Goal: Task Accomplishment & Management: Manage account settings

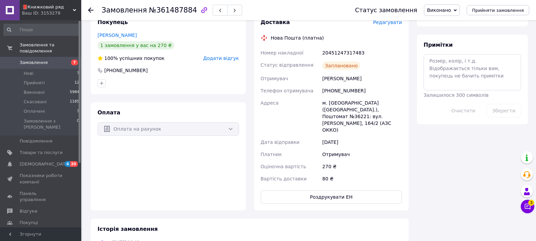
scroll to position [102, 0]
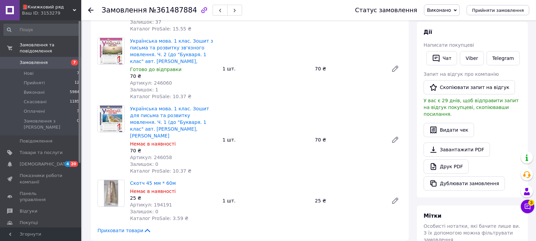
click at [90, 12] on use at bounding box center [90, 9] width 5 height 5
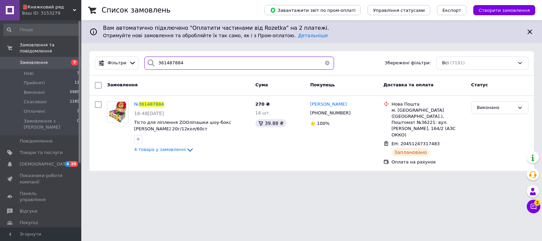
drag, startPoint x: 178, startPoint y: 63, endPoint x: 174, endPoint y: 63, distance: 4.1
click at [144, 65] on div "361487884" at bounding box center [239, 63] width 190 height 13
paste input "0984706"
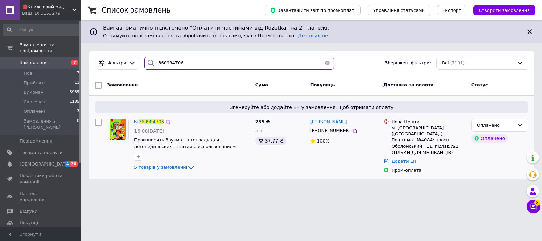
type input "360984706"
click at [141, 121] on span "360984706" at bounding box center [151, 121] width 25 height 5
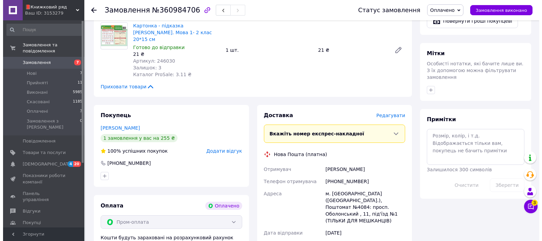
scroll to position [407, 0]
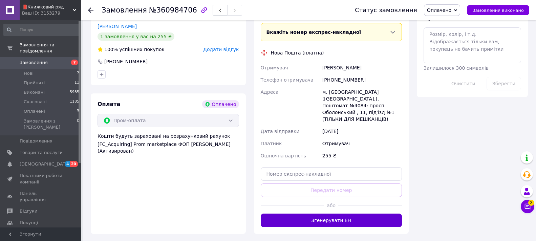
click at [350, 214] on button "Згенерувати ЕН" at bounding box center [332, 221] width 142 height 14
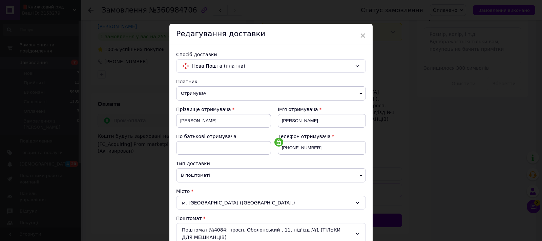
scroll to position [237, 0]
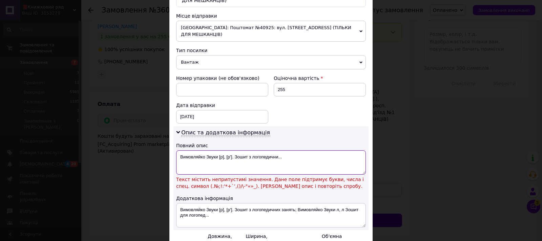
click at [231, 153] on textarea "Вимовляйко Звуки [р], [р']. Зошит з логопедични..." at bounding box center [271, 162] width 190 height 24
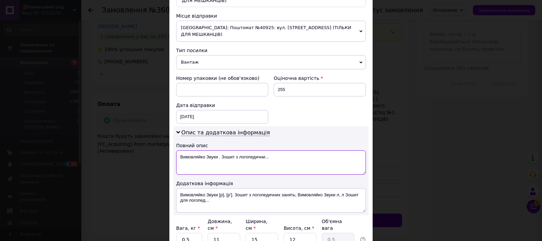
type textarea "Вимовляйко Звуки . Зошит з логопедични..."
click at [232, 189] on textarea "Вимовляйко Звуки [р], [р']. Зошит з логопедичних занять; Вимовляйко Звуки л, л …" at bounding box center [271, 200] width 190 height 24
type textarea "Вимовляйко Звуки Зошит з логопедичних занять; Вимовляйко Звуки л, л Зошит для л…"
click at [233, 55] on span "Вантаж" at bounding box center [271, 62] width 190 height 14
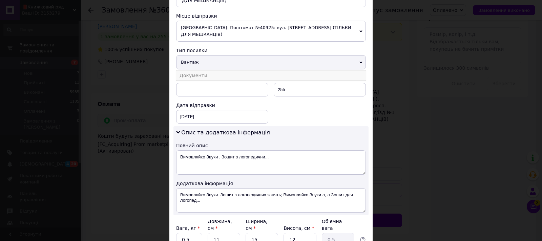
click at [222, 70] on li "Документи" at bounding box center [271, 75] width 190 height 10
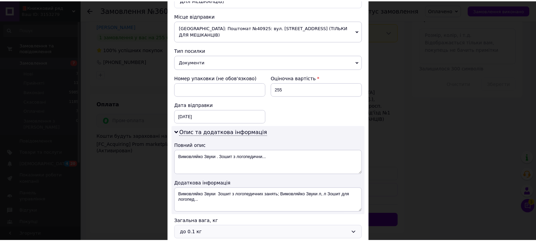
scroll to position [299, 0]
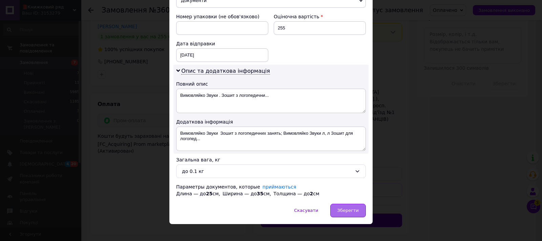
click at [336, 206] on div "Зберегти" at bounding box center [348, 211] width 36 height 14
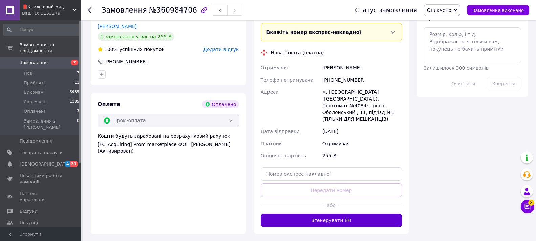
click at [333, 214] on button "Згенерувати ЕН" at bounding box center [332, 221] width 142 height 14
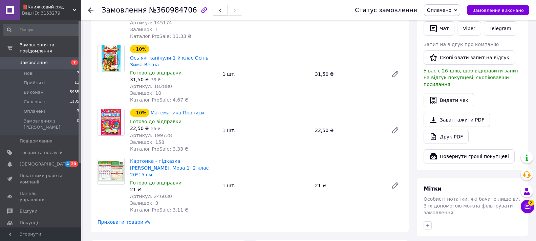
scroll to position [0, 0]
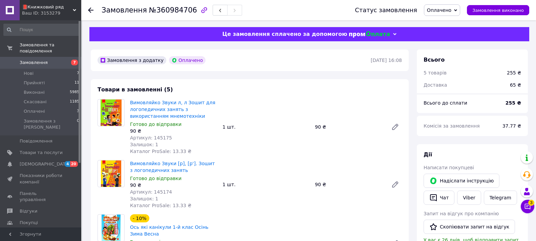
click at [439, 11] on span "Оплачено" at bounding box center [439, 9] width 24 height 5
click at [443, 33] on li "Виконано" at bounding box center [443, 34] width 36 height 10
click at [473, 197] on link "Viber" at bounding box center [469, 198] width 24 height 14
click at [445, 196] on button "Чат" at bounding box center [439, 198] width 31 height 14
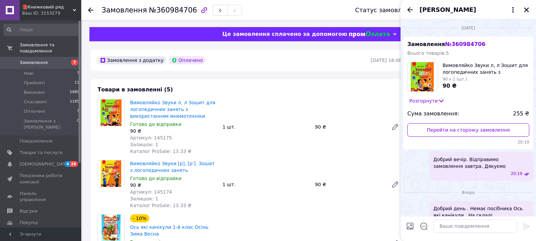
scroll to position [48, 0]
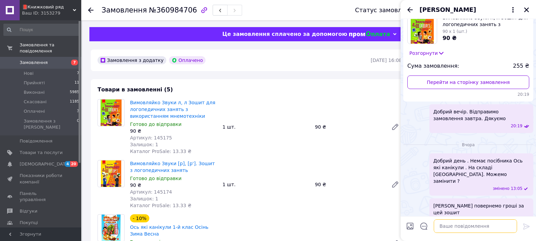
paste textarea "Відправлення: 20451247367995 Плановий час доставки: [DATE] 18:00 Вартість доста…"
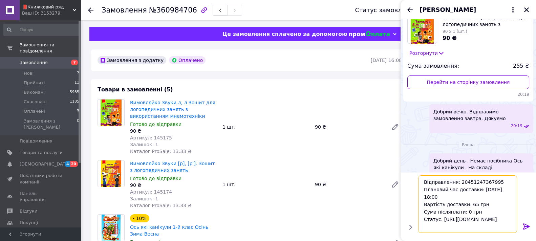
scroll to position [5, 0]
type textarea "Відправлення: 20451247367995 Плановий час доставки: [DATE] 18:00 Вартість доста…"
click at [528, 227] on icon at bounding box center [527, 227] width 6 height 6
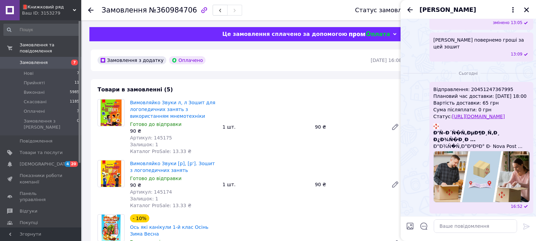
scroll to position [207, 0]
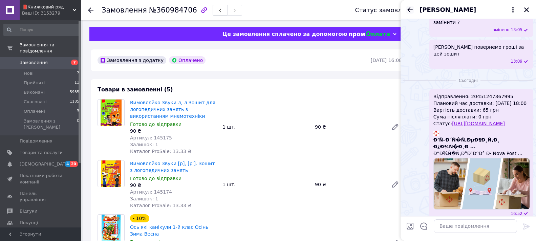
click at [411, 9] on icon "Назад" at bounding box center [410, 9] width 5 height 5
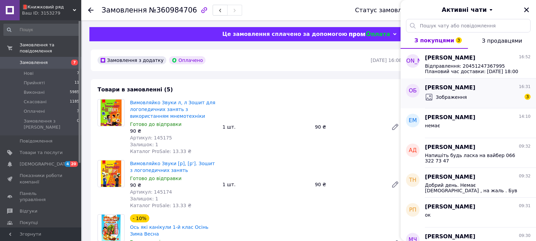
click at [451, 102] on div "Зображення" at bounding box center [446, 97] width 42 height 9
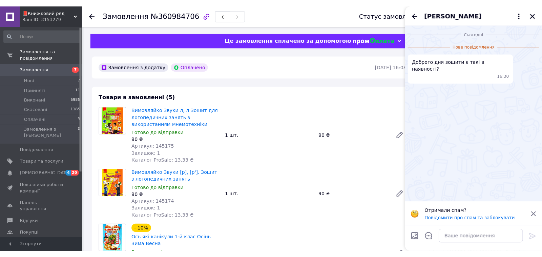
scroll to position [89, 0]
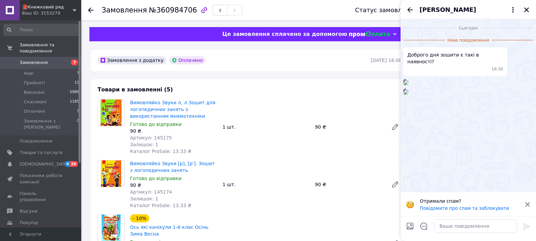
click at [338, 13] on div "Замовлення №360984706" at bounding box center [222, 10] width 240 height 20
click at [528, 8] on icon "Закрити" at bounding box center [527, 9] width 5 height 5
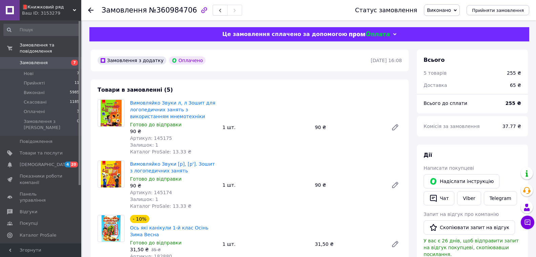
click at [94, 11] on div at bounding box center [95, 10] width 14 height 20
click at [90, 11] on icon at bounding box center [90, 9] width 5 height 5
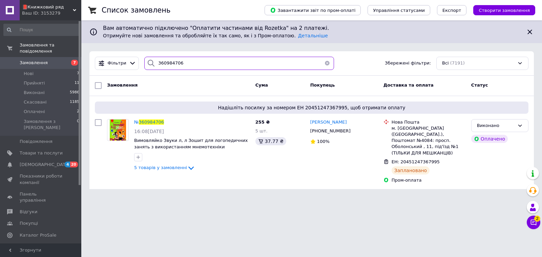
drag, startPoint x: 187, startPoint y: 65, endPoint x: 181, endPoint y: 61, distance: 7.1
click at [142, 57] on div "360984706" at bounding box center [239, 63] width 195 height 13
paste input "1279910"
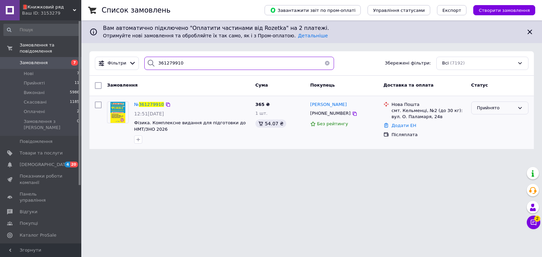
type input "361279910"
click at [494, 107] on div "Прийнято" at bounding box center [496, 107] width 38 height 7
click at [480, 133] on li "Скасовано" at bounding box center [500, 134] width 57 height 13
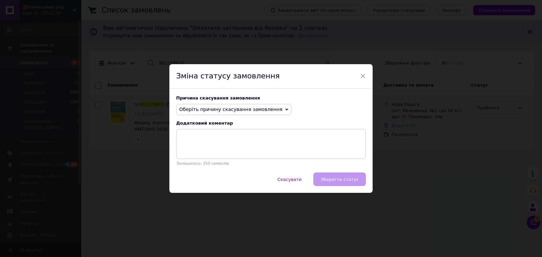
click at [227, 111] on span "Оберіть причину скасування замовлення" at bounding box center [230, 108] width 103 height 5
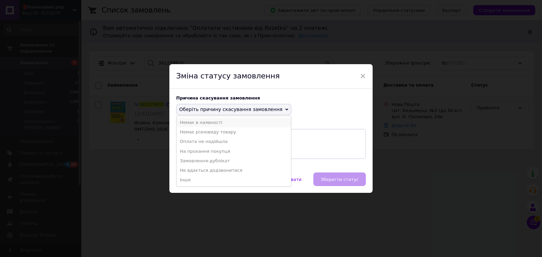
click at [217, 125] on li "Немає в наявності" at bounding box center [234, 122] width 115 height 9
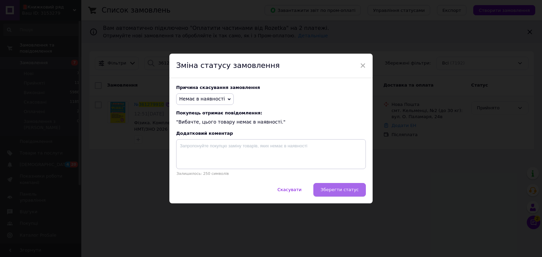
click at [331, 189] on span "Зберегти статус" at bounding box center [340, 189] width 38 height 5
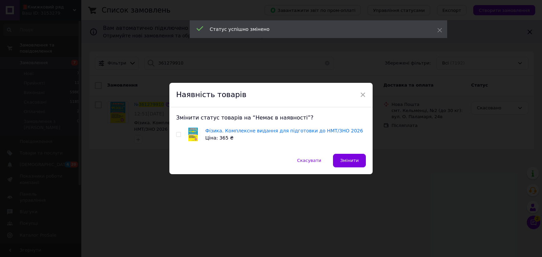
click at [179, 134] on input "checkbox" at bounding box center [178, 134] width 4 height 4
checkbox input "true"
click at [346, 162] on span "Змінити" at bounding box center [349, 160] width 19 height 5
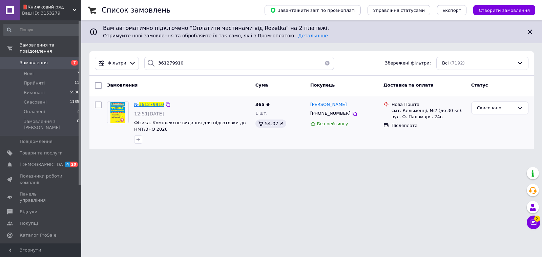
click at [149, 102] on span "361279910" at bounding box center [151, 104] width 25 height 5
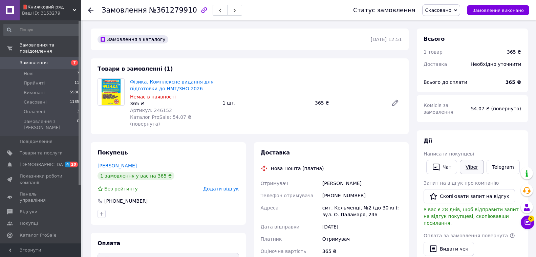
click at [469, 167] on link "Viber" at bounding box center [472, 167] width 24 height 14
click at [89, 11] on icon at bounding box center [90, 9] width 5 height 5
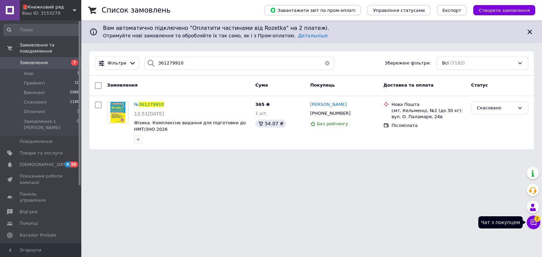
drag, startPoint x: 530, startPoint y: 223, endPoint x: 540, endPoint y: 208, distance: 18.6
click at [531, 223] on button "Чат з покупцем 2" at bounding box center [534, 222] width 14 height 14
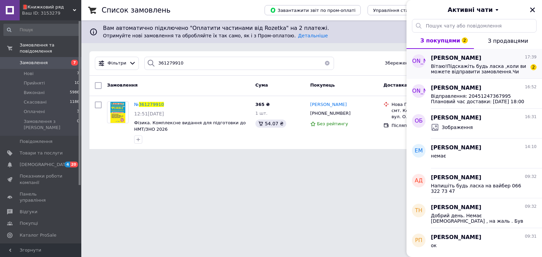
click at [459, 68] on span "Вітаю!Підскажіть будь ласка ,коли ви можете відправити замовлення.Чи можливо що…" at bounding box center [479, 68] width 96 height 11
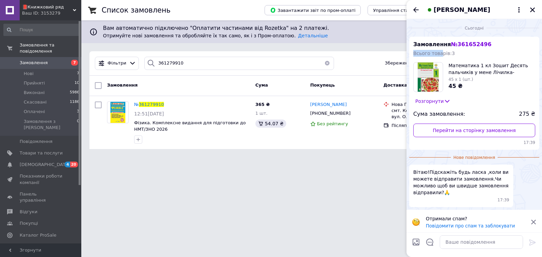
drag, startPoint x: 482, startPoint y: 43, endPoint x: 440, endPoint y: 48, distance: 42.7
click at [440, 48] on div "Замовлення № 361652496 Всього товарів: 3 Математика 1 кл Зошит Десять пальчиків…" at bounding box center [474, 93] width 130 height 113
click at [411, 12] on div "[PERSON_NAME]" at bounding box center [475, 9] width 136 height 19
click at [414, 12] on icon "Назад" at bounding box center [416, 10] width 8 height 8
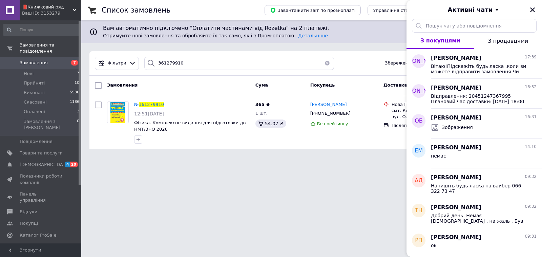
click at [344, 155] on div "Список замовлень Завантажити звіт по пром-оплаті Управління статусами Експорт С…" at bounding box center [311, 78] width 461 height 157
click at [530, 10] on icon "Закрити" at bounding box center [533, 10] width 6 height 6
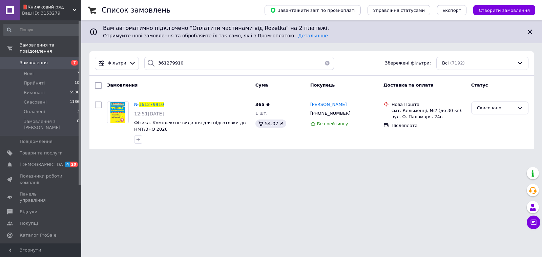
click at [324, 61] on button "button" at bounding box center [328, 63] width 14 height 13
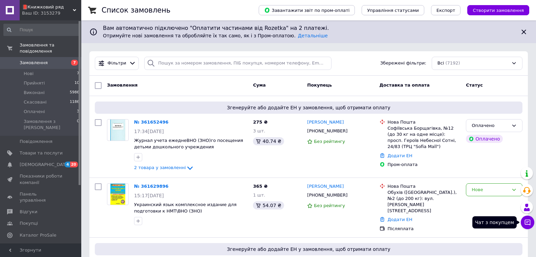
click at [526, 225] on button "Чат з покупцем" at bounding box center [528, 222] width 14 height 14
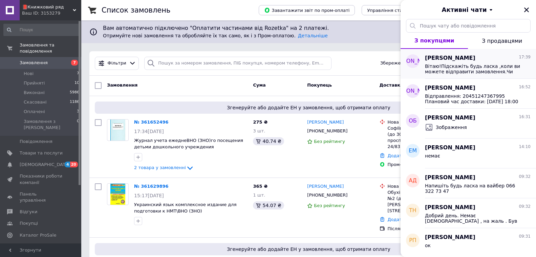
click at [470, 66] on span "Вітаю!Підскажіть будь ласка ,коли ви можете відправити замовлення.Чи можливо що…" at bounding box center [473, 68] width 96 height 11
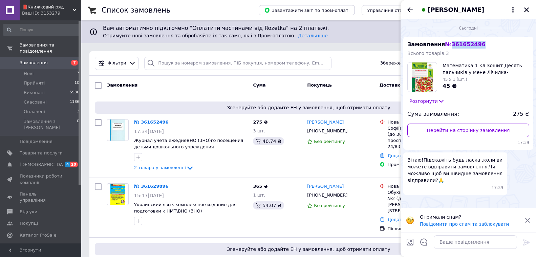
drag, startPoint x: 481, startPoint y: 44, endPoint x: 448, endPoint y: 45, distance: 32.6
click at [448, 45] on div "Замовлення № 361652496 Всього товарів: 3 Математика 1 кл Зошит Десять пальчиків…" at bounding box center [469, 93] width 130 height 113
copy span "361652496"
click at [184, 63] on input "search" at bounding box center [237, 63] width 187 height 13
drag, startPoint x: 184, startPoint y: 63, endPoint x: 136, endPoint y: 126, distance: 79.2
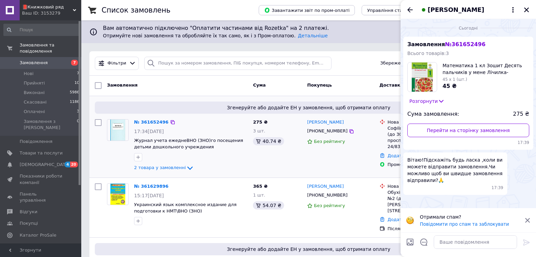
click at [136, 126] on div "№ 361652496 17:34[DATE] Журнал учета ежеднеВНО (ЗНО)го посещения детьми дошколь…" at bounding box center [190, 145] width 119 height 58
click at [141, 121] on link "№ 361652496" at bounding box center [151, 121] width 35 height 5
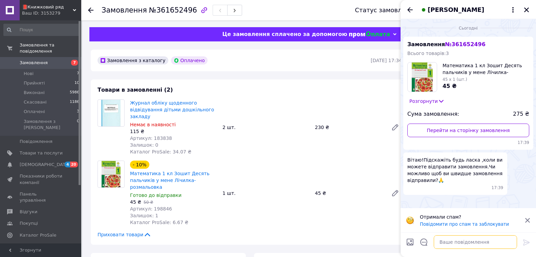
click at [458, 241] on textarea at bounding box center [475, 242] width 83 height 14
type textarea "Добрий день. Відправимо завтра"
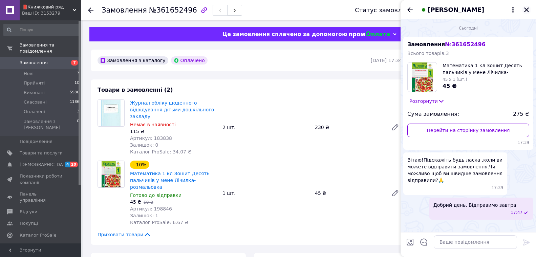
click at [529, 11] on icon "Закрити" at bounding box center [527, 10] width 6 height 6
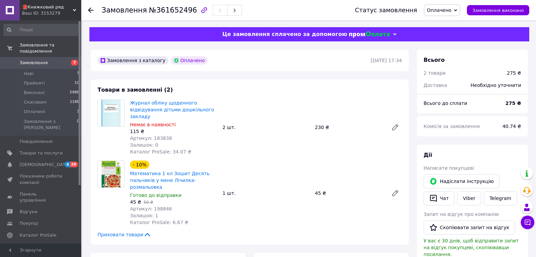
click at [91, 12] on icon at bounding box center [90, 9] width 5 height 5
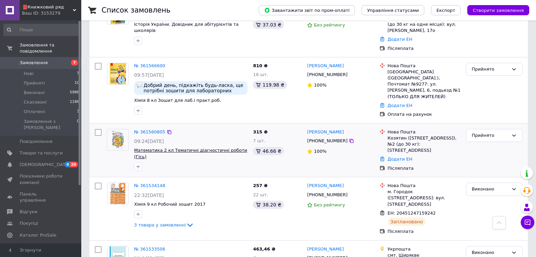
scroll to position [610, 0]
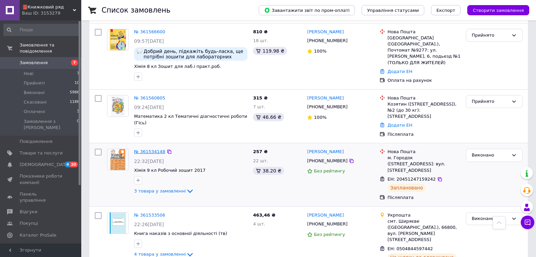
click at [159, 149] on link "№ 361534148" at bounding box center [149, 151] width 31 height 5
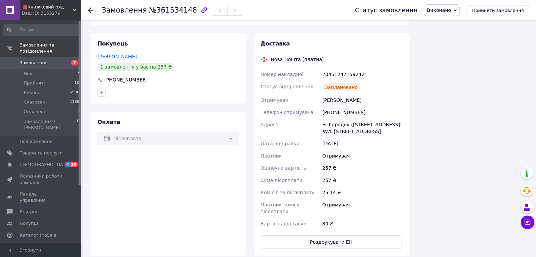
scroll to position [337, 0]
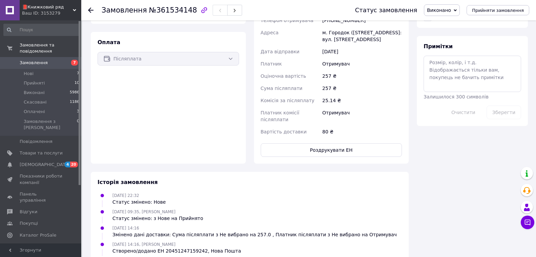
click at [92, 11] on use at bounding box center [90, 9] width 5 height 5
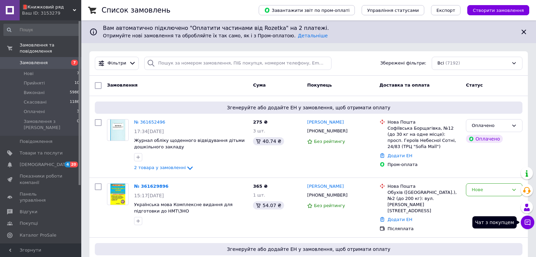
click at [529, 221] on icon at bounding box center [528, 222] width 7 height 7
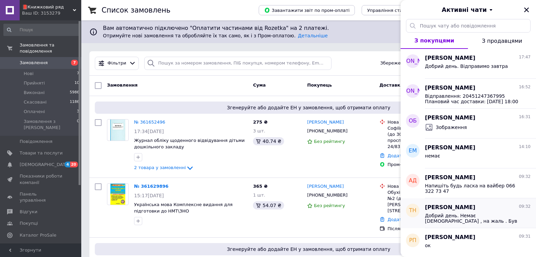
click at [450, 220] on span "Добрий день. Немає [DEMOGRAPHIC_DATA] , на жаль . Був один примірник." at bounding box center [473, 217] width 96 height 11
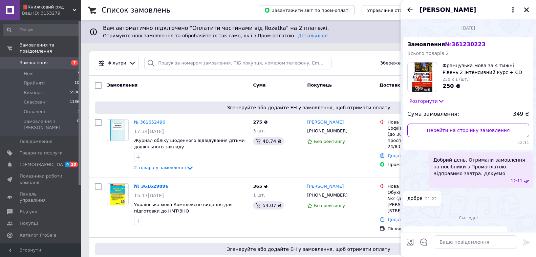
scroll to position [44, 0]
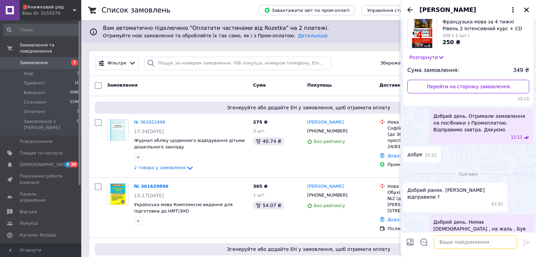
click at [443, 241] on textarea at bounding box center [475, 242] width 83 height 14
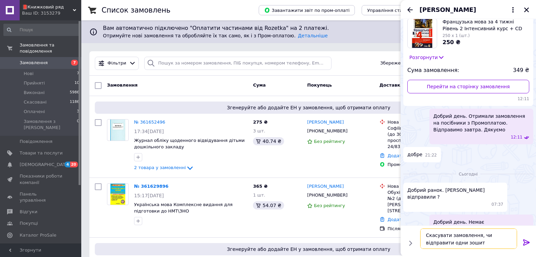
type textarea "Скасувати замовлення, чи відправити одни зошит?"
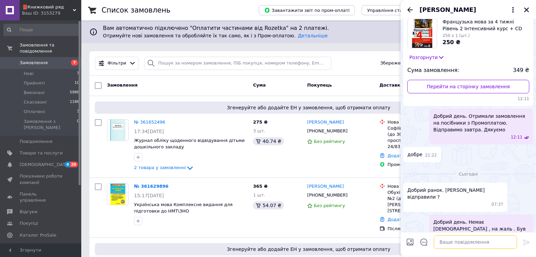
scroll to position [76, 0]
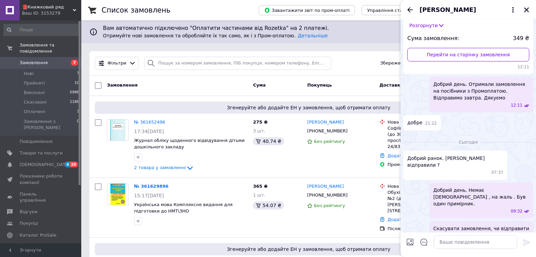
click at [530, 10] on button "Закрити" at bounding box center [527, 10] width 8 height 8
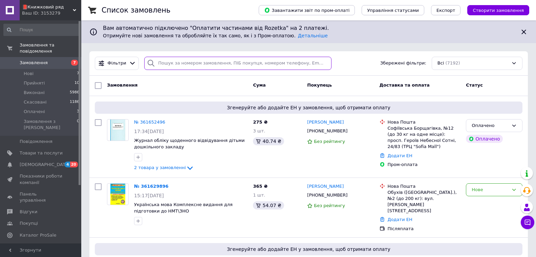
click at [166, 62] on input "search" at bounding box center [237, 63] width 187 height 13
paste input "361062200"
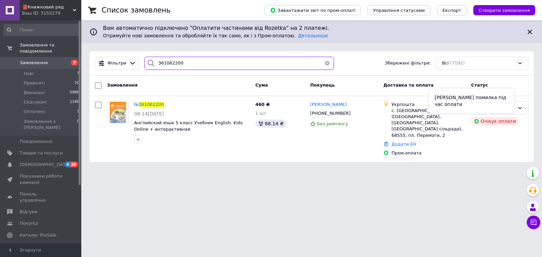
type input "361062200"
click at [488, 107] on div "[PERSON_NAME] помилка під час оплати" at bounding box center [471, 100] width 85 height 24
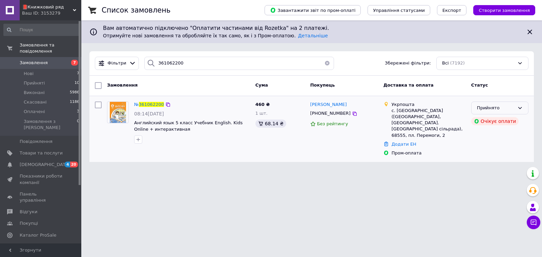
click at [516, 107] on div "Прийнято" at bounding box center [499, 107] width 57 height 13
click at [493, 132] on li "Скасовано" at bounding box center [500, 134] width 57 height 13
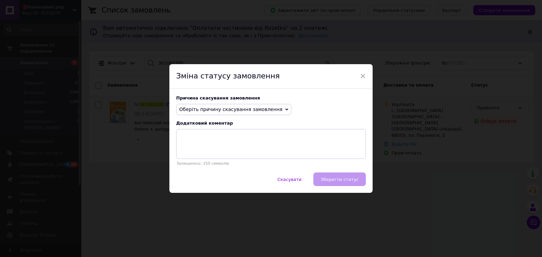
click at [274, 109] on span "Оберіть причину скасування замовлення" at bounding box center [233, 110] width 115 height 12
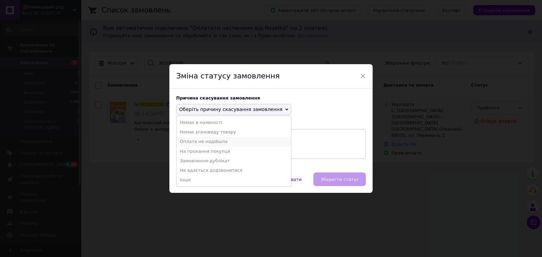
click at [210, 144] on li "Оплата не надійшла" at bounding box center [234, 141] width 115 height 9
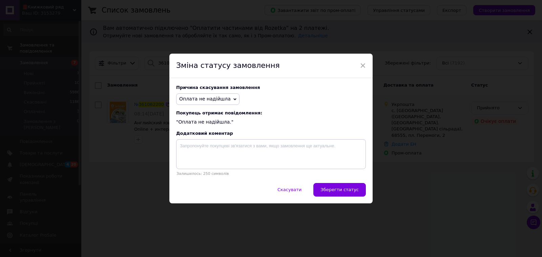
click at [331, 186] on button "Зберегти статус" at bounding box center [339, 190] width 53 height 14
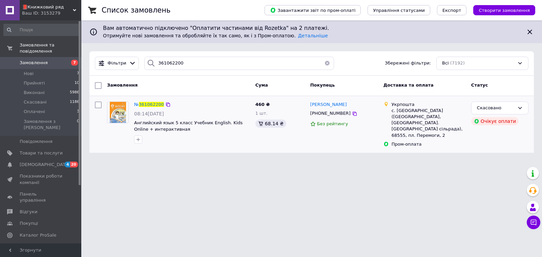
click at [323, 63] on button "button" at bounding box center [328, 63] width 14 height 13
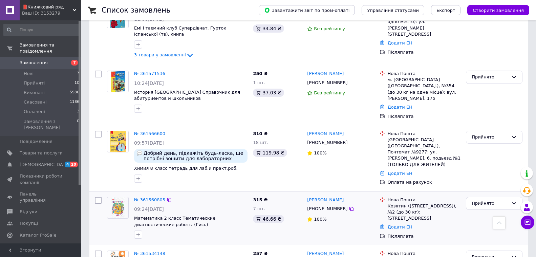
scroll to position [440, 0]
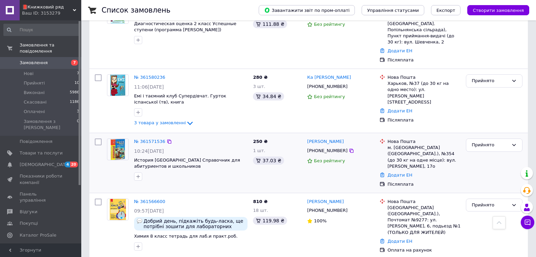
click at [100, 198] on input "checkbox" at bounding box center [98, 201] width 7 height 7
checkbox input "true"
click at [97, 138] on input "checkbox" at bounding box center [98, 141] width 7 height 7
checkbox input "true"
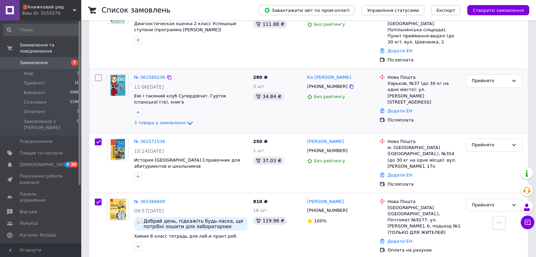
click at [98, 74] on input "checkbox" at bounding box center [98, 77] width 7 height 7
checkbox input "true"
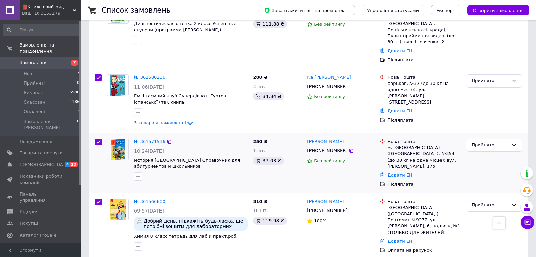
checkbox input "true"
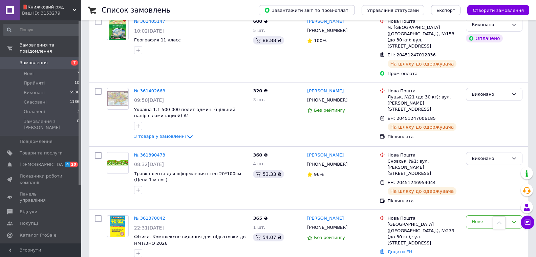
scroll to position [1728, 0]
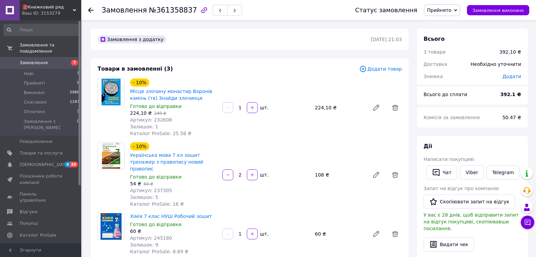
click at [91, 10] on use at bounding box center [90, 9] width 5 height 5
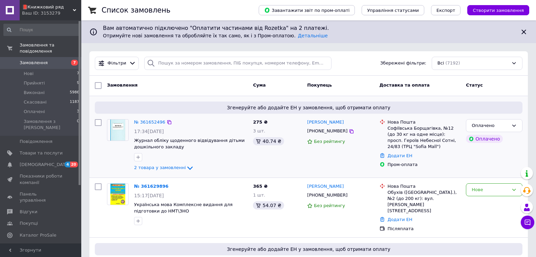
click at [99, 125] on input "checkbox" at bounding box center [98, 122] width 7 height 7
checkbox input "true"
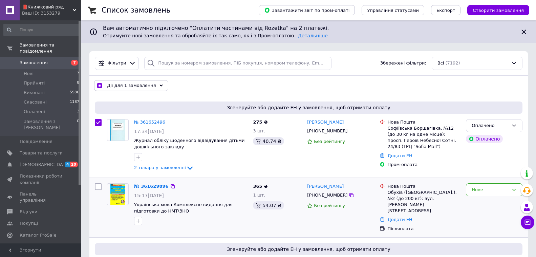
drag, startPoint x: 97, startPoint y: 187, endPoint x: 106, endPoint y: 192, distance: 9.9
click at [98, 188] on input "checkbox" at bounding box center [98, 186] width 7 height 7
checkbox input "true"
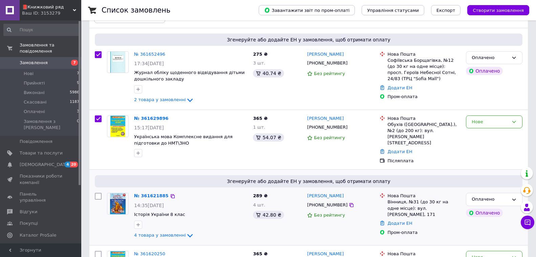
drag, startPoint x: 99, startPoint y: 190, endPoint x: 106, endPoint y: 193, distance: 8.2
click at [99, 192] on input "checkbox" at bounding box center [98, 195] width 7 height 7
checkbox input "true"
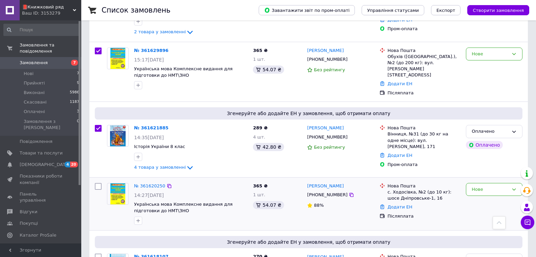
click at [97, 183] on input "checkbox" at bounding box center [98, 186] width 7 height 7
checkbox input "true"
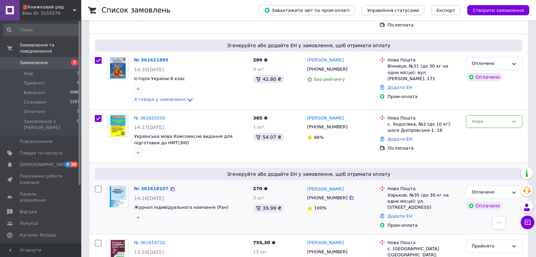
click at [99, 185] on input "checkbox" at bounding box center [98, 188] width 7 height 7
checkbox input "true"
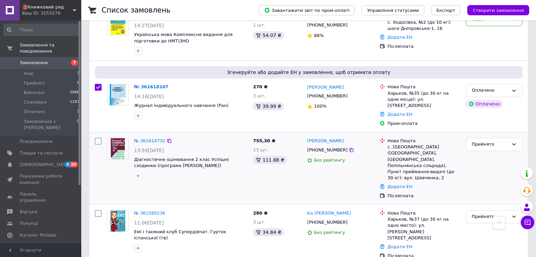
click at [96, 138] on input "checkbox" at bounding box center [98, 141] width 7 height 7
checkbox input "true"
click at [96, 135] on div at bounding box center [98, 168] width 12 height 66
click at [101, 207] on div at bounding box center [98, 236] width 12 height 58
checkbox input "true"
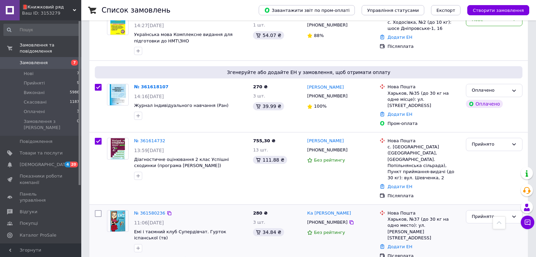
click at [99, 210] on input "checkbox" at bounding box center [98, 213] width 7 height 7
checkbox input "true"
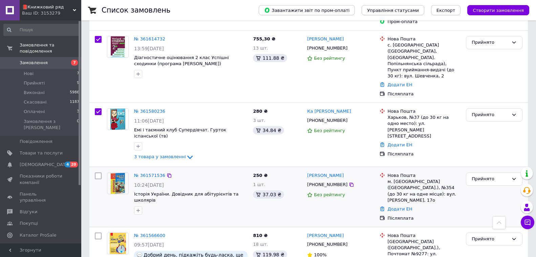
drag, startPoint x: 98, startPoint y: 144, endPoint x: 96, endPoint y: 156, distance: 11.7
click at [98, 172] on input "checkbox" at bounding box center [98, 175] width 7 height 7
checkbox input "true"
drag, startPoint x: 99, startPoint y: 197, endPoint x: 132, endPoint y: 209, distance: 35.6
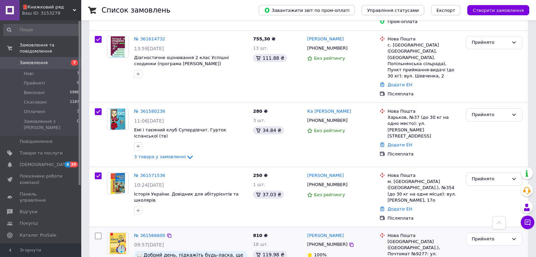
click at [99, 232] on input "checkbox" at bounding box center [98, 235] width 7 height 7
checkbox input "true"
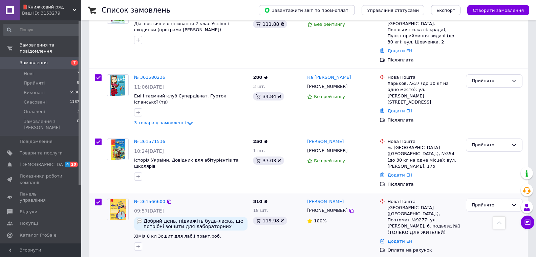
scroll to position [474, 0]
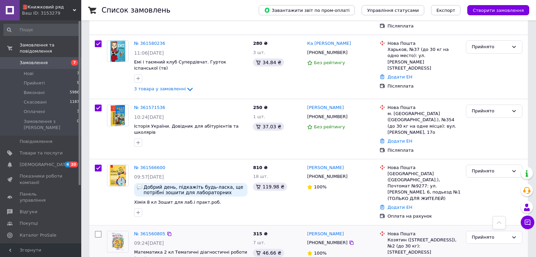
click at [100, 230] on input "checkbox" at bounding box center [98, 233] width 7 height 7
checkbox input "true"
click at [456, 12] on span "Експорт" at bounding box center [446, 10] width 19 height 5
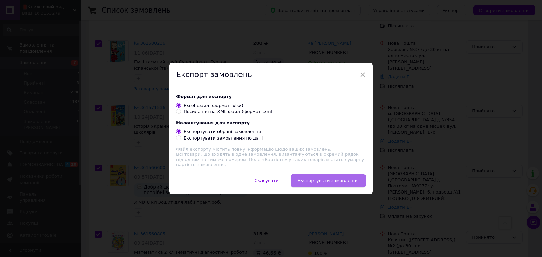
click at [307, 181] on span "Експортувати замовлення" at bounding box center [328, 180] width 61 height 5
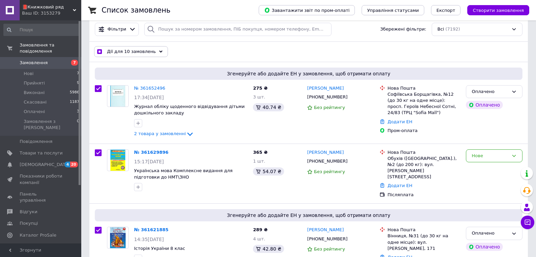
scroll to position [0, 0]
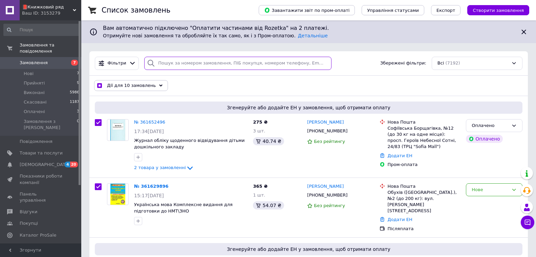
click at [162, 65] on input "search" at bounding box center [237, 63] width 187 height 13
checkbox input "true"
paste input "361566600"
type input "361566600"
checkbox input "false"
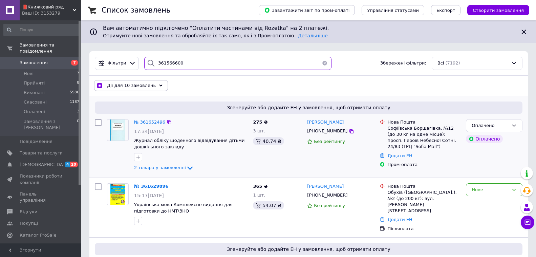
checkbox input "false"
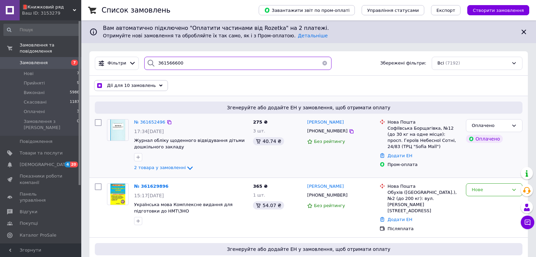
checkbox input "false"
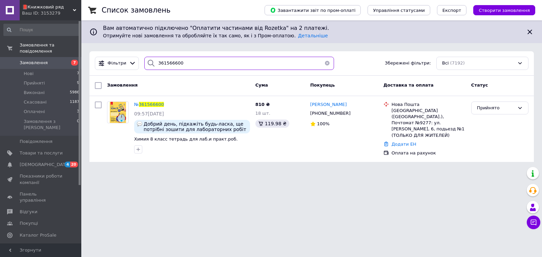
type input "361566600"
click at [152, 103] on span "361566600" at bounding box center [151, 104] width 25 height 5
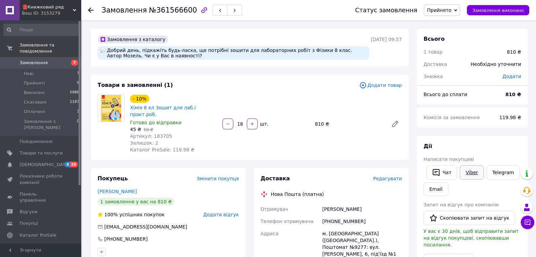
click at [466, 173] on link "Viber" at bounding box center [472, 172] width 24 height 14
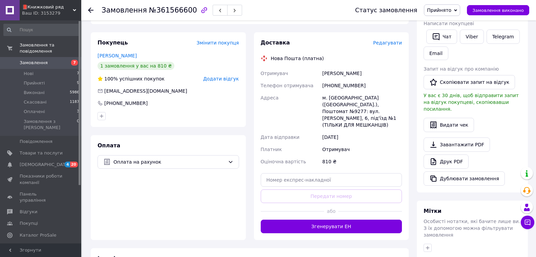
scroll to position [169, 0]
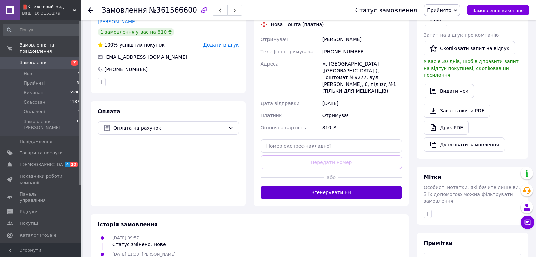
click at [326, 185] on button "Згенерувати ЕН" at bounding box center [332, 192] width 142 height 14
